Goal: Book appointment/travel/reservation

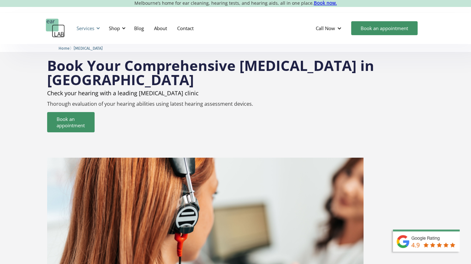
click at [83, 30] on div "Services" at bounding box center [86, 28] width 18 height 6
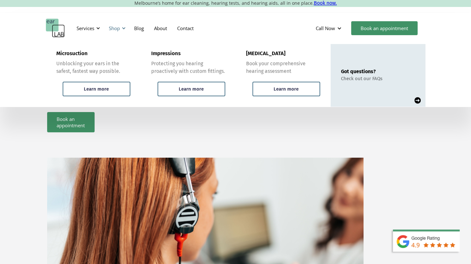
click at [117, 26] on div "Shop" at bounding box center [114, 28] width 11 height 6
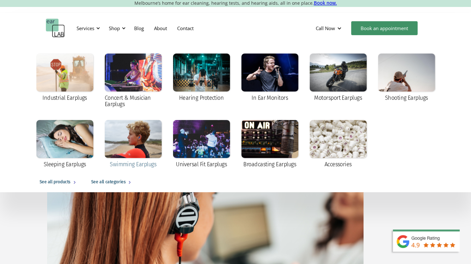
click at [131, 137] on div at bounding box center [133, 139] width 57 height 38
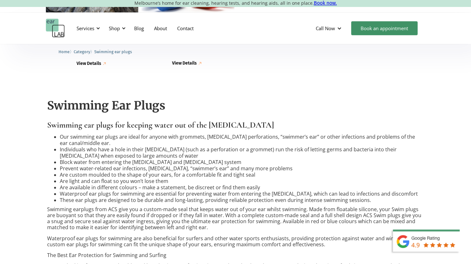
scroll to position [267, 0]
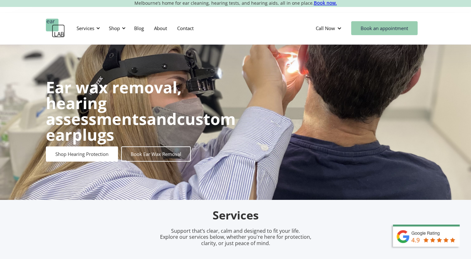
click at [375, 28] on link "Book an appointment" at bounding box center [384, 28] width 66 height 14
